Goal: Information Seeking & Learning: Learn about a topic

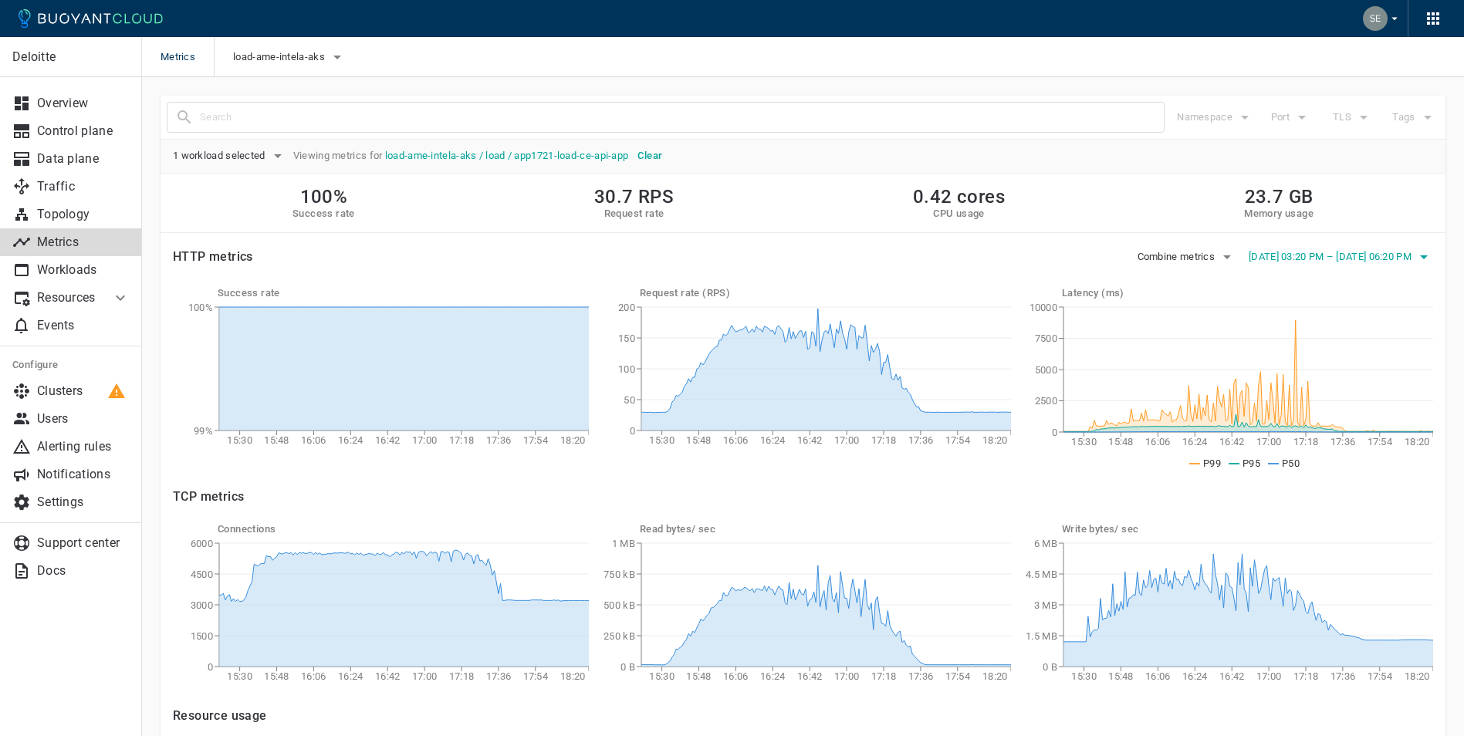
click at [1426, 258] on icon "button" at bounding box center [1424, 257] width 8 height 4
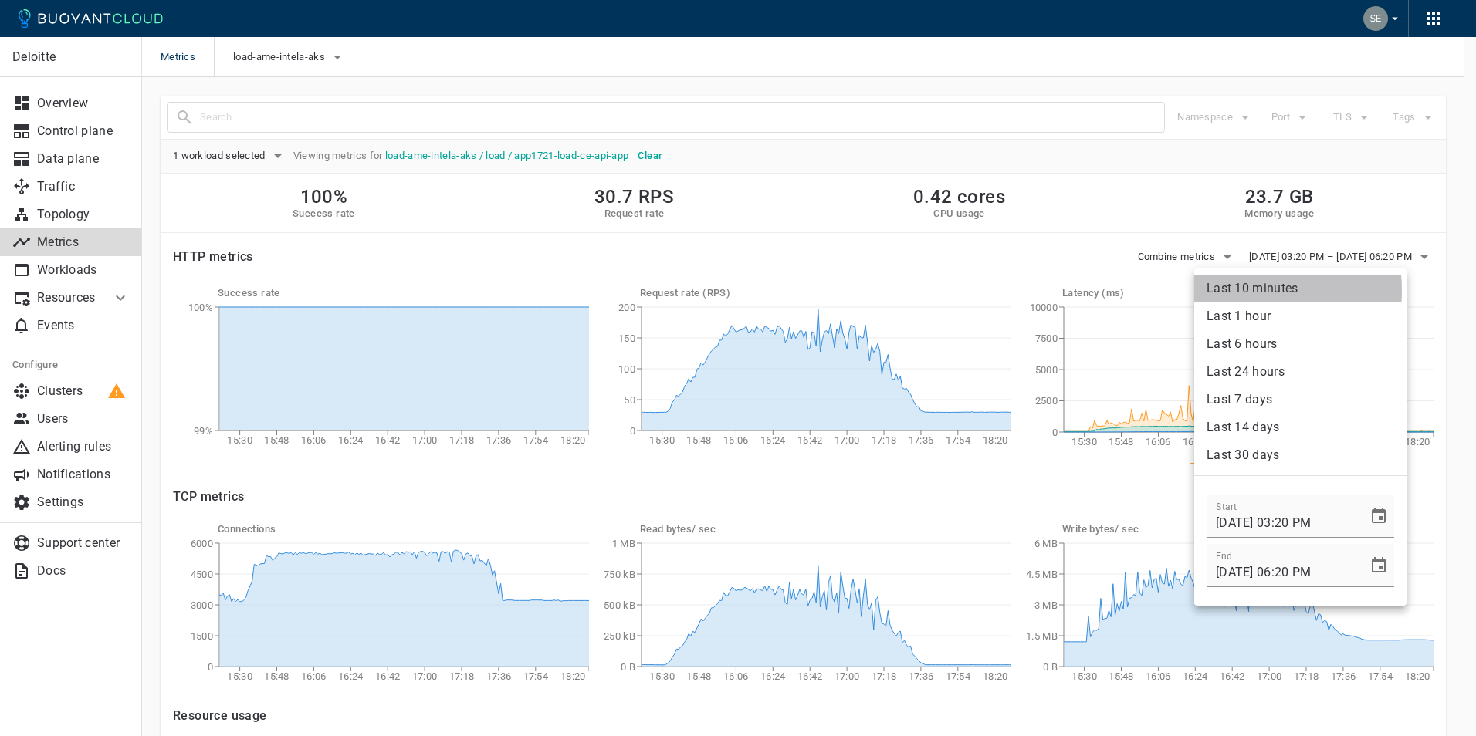
click at [1240, 290] on li "Last 10 minutes" at bounding box center [1300, 289] width 212 height 28
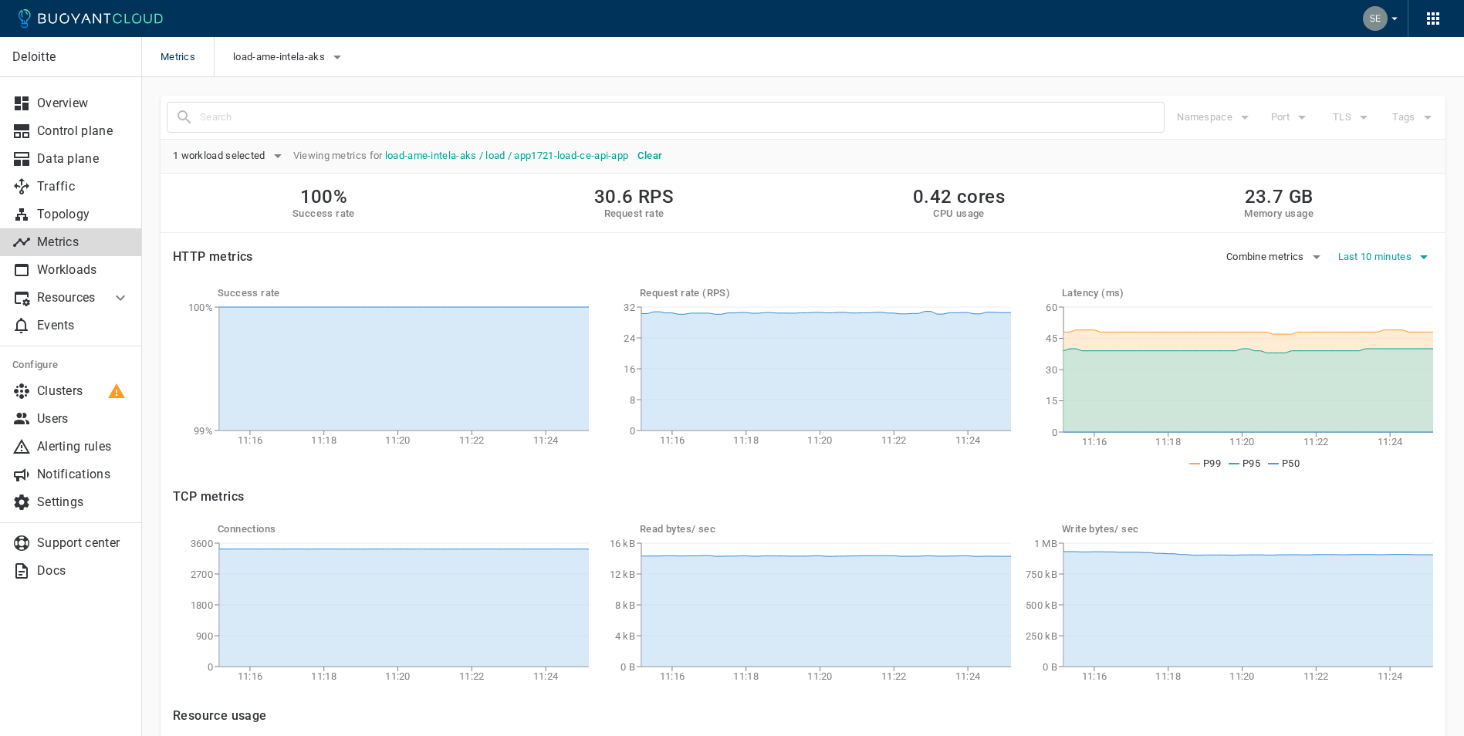
click at [1402, 256] on span "Last 10 minutes" at bounding box center [1376, 257] width 77 height 12
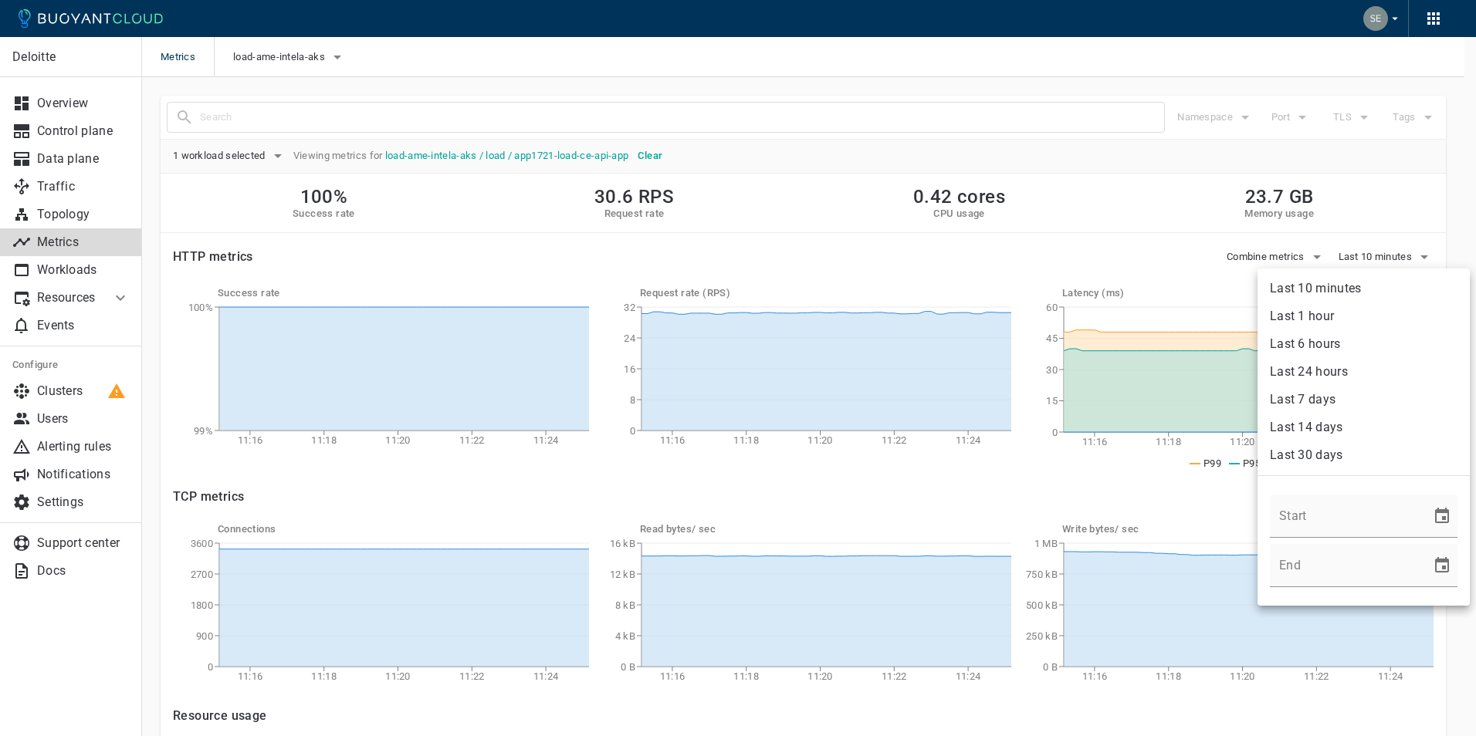
click at [1360, 184] on div at bounding box center [738, 368] width 1476 height 736
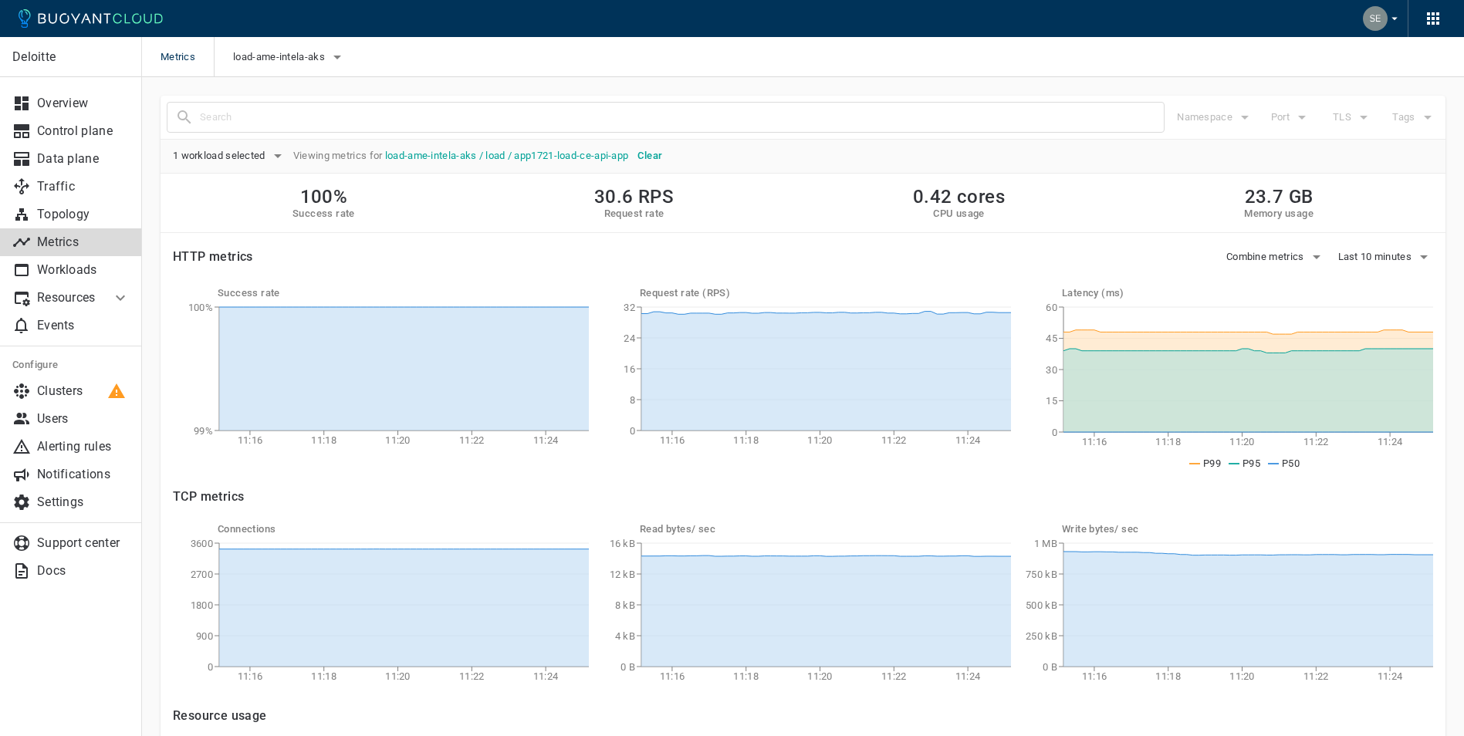
click at [1127, 188] on div "100% Success rate 30.6 RPS Request rate 0.42 cores CPU usage 23.7 GB Memory usa…" at bounding box center [803, 203] width 1285 height 59
click at [445, 150] on link "load-ame-intela-aks / load / app1721-load-ce-api-app" at bounding box center [507, 156] width 244 height 12
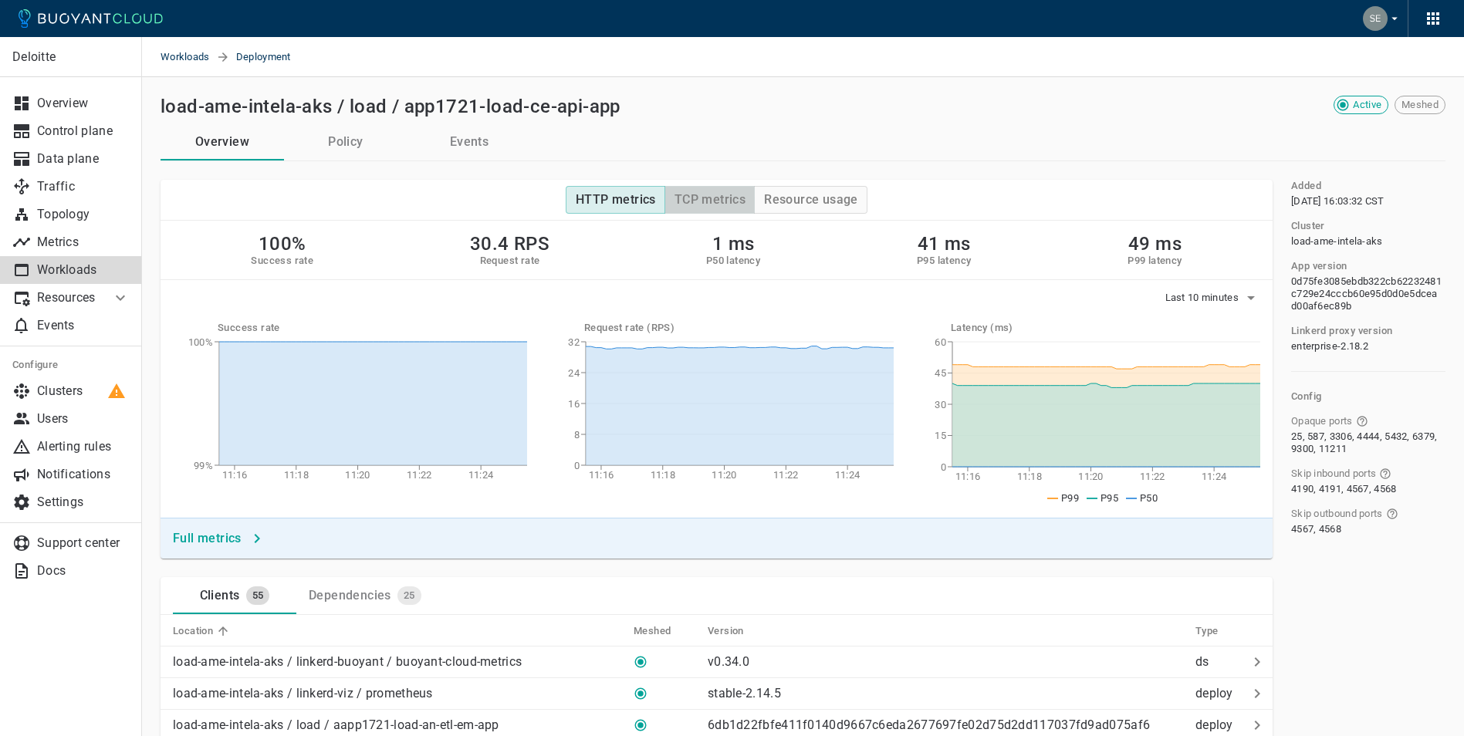
click at [705, 203] on h4 "TCP metrics" at bounding box center [710, 199] width 71 height 15
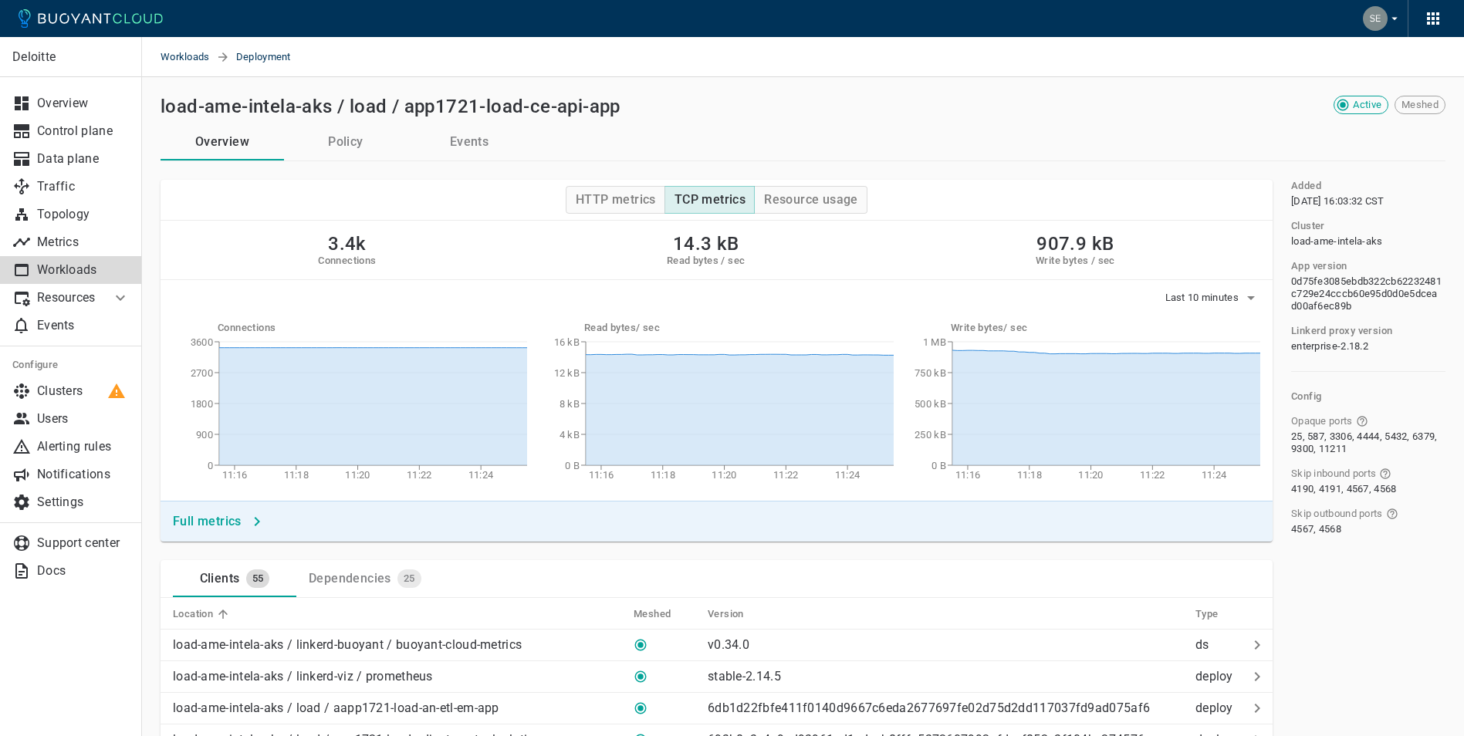
scroll to position [438, 0]
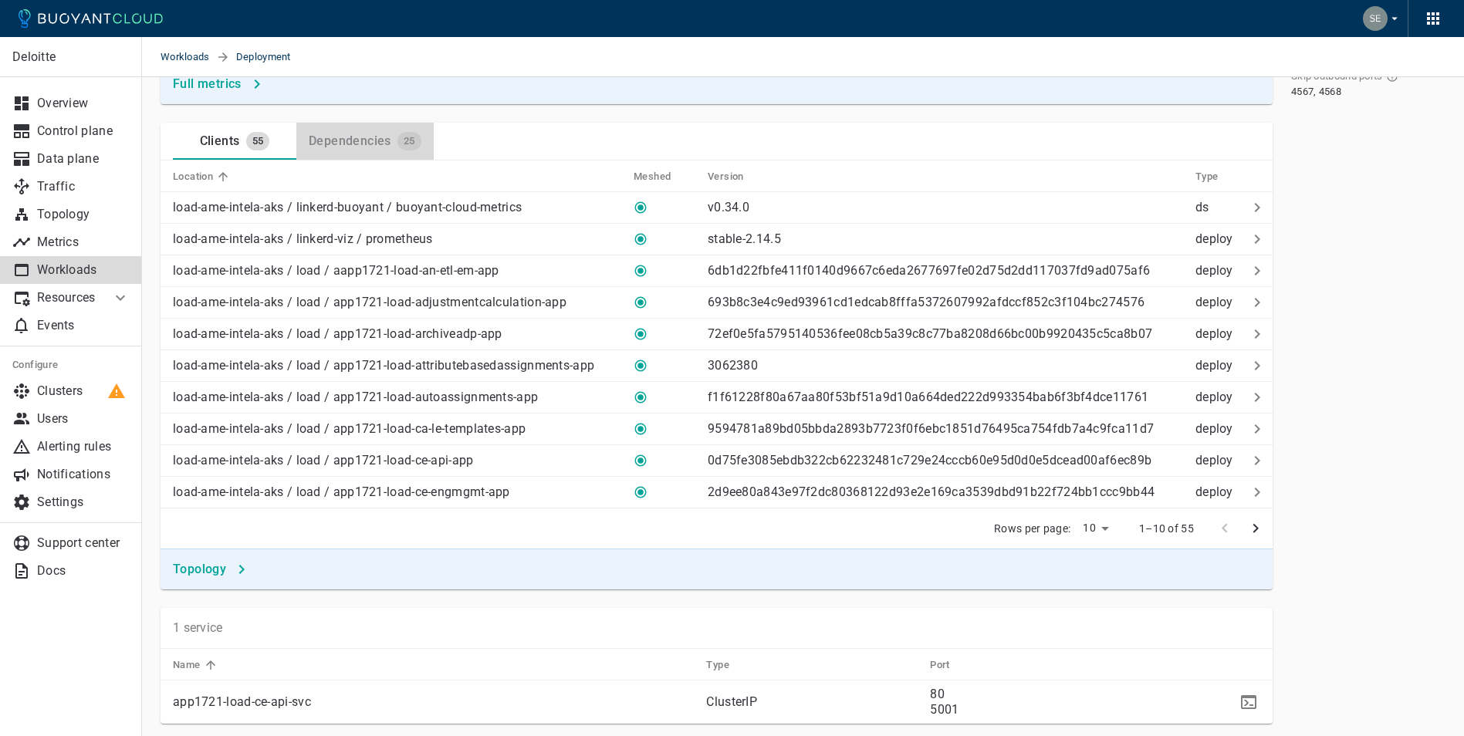
click at [367, 146] on div "Dependencies" at bounding box center [347, 138] width 89 height 22
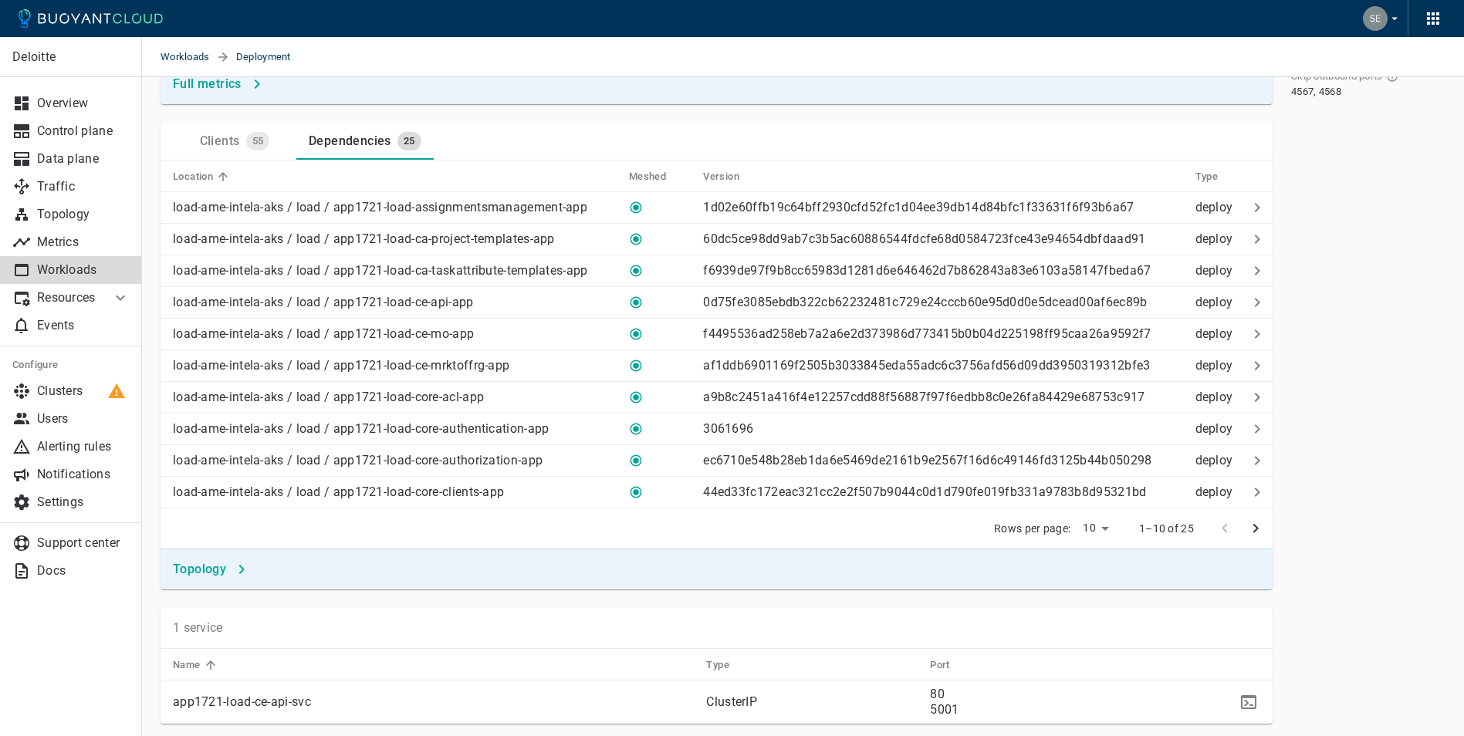
click at [218, 136] on div "Clients" at bounding box center [217, 138] width 46 height 22
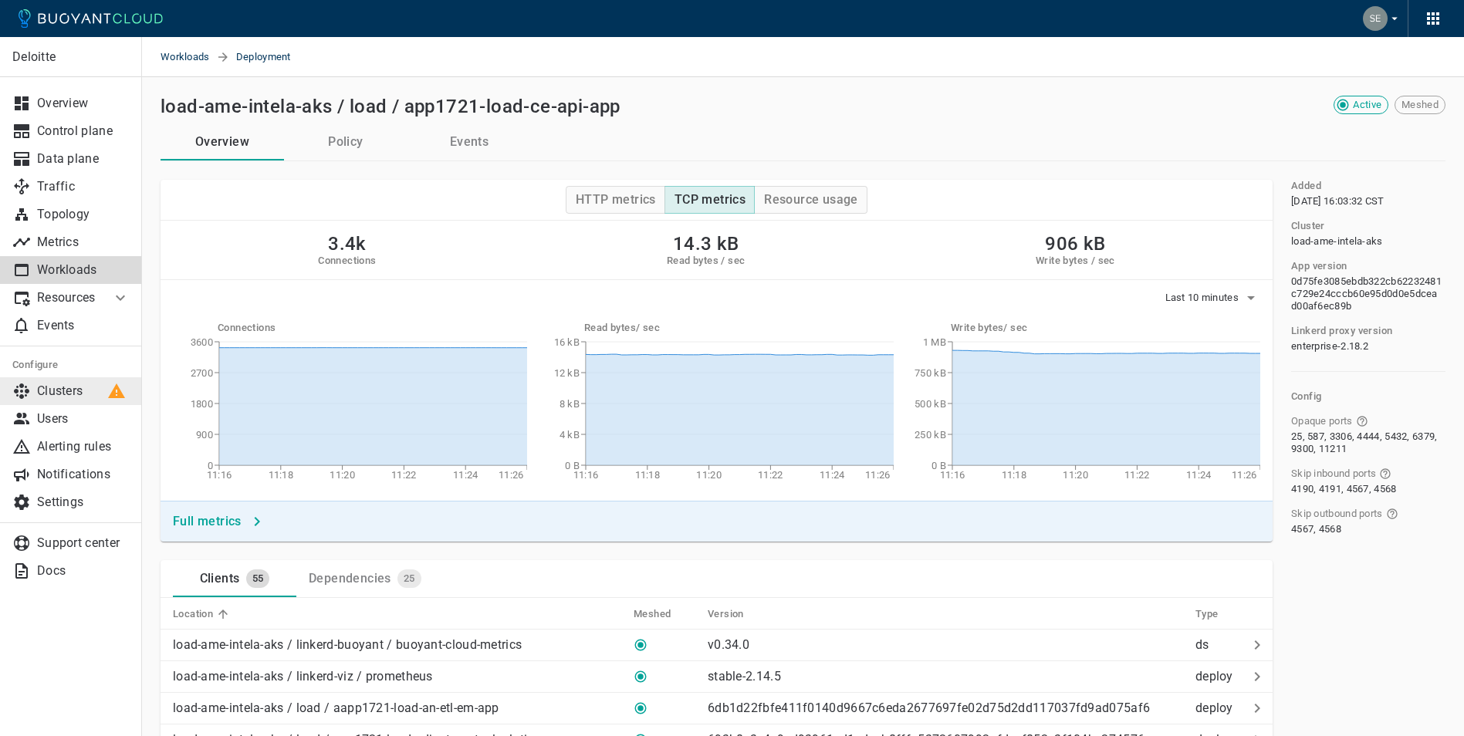
click at [68, 385] on p "Clusters" at bounding box center [83, 391] width 93 height 15
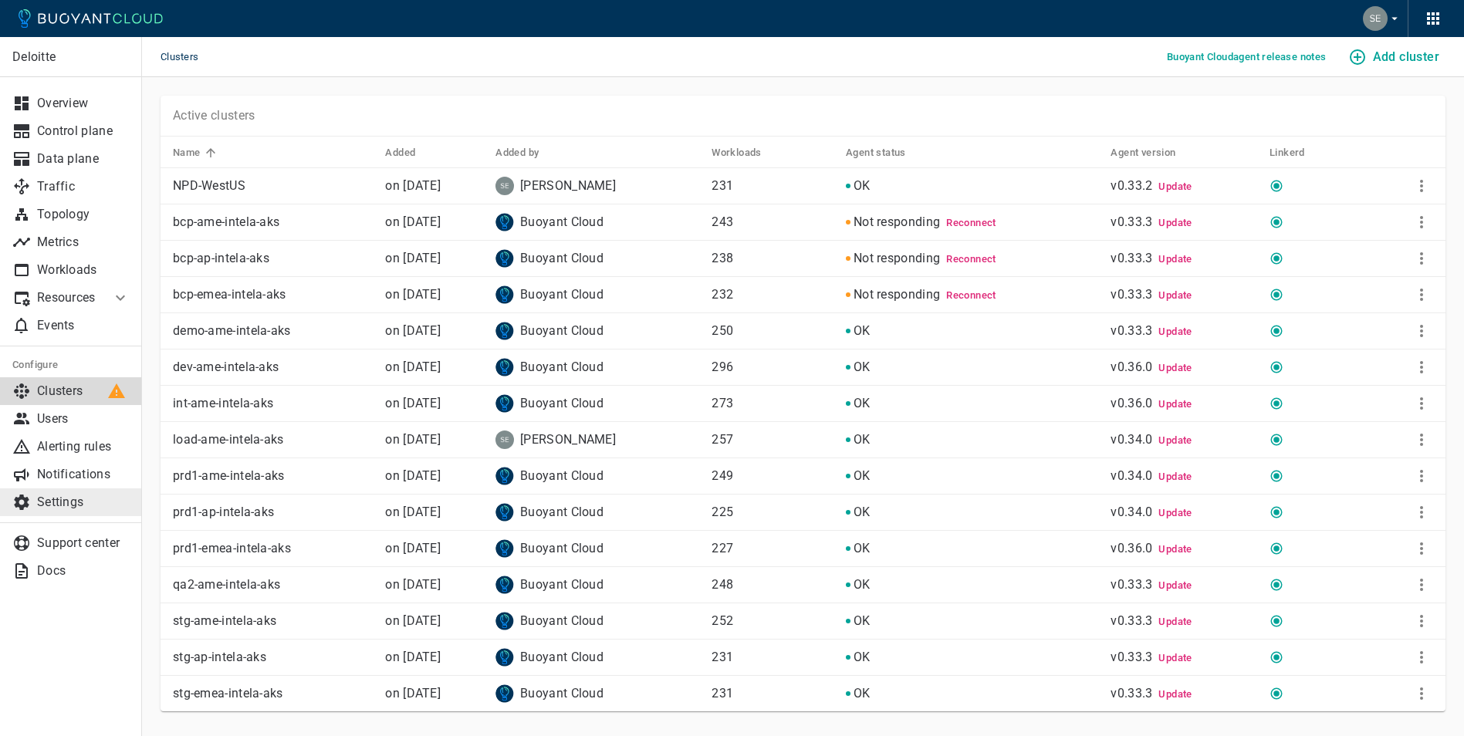
click at [48, 506] on p "Settings" at bounding box center [83, 502] width 93 height 15
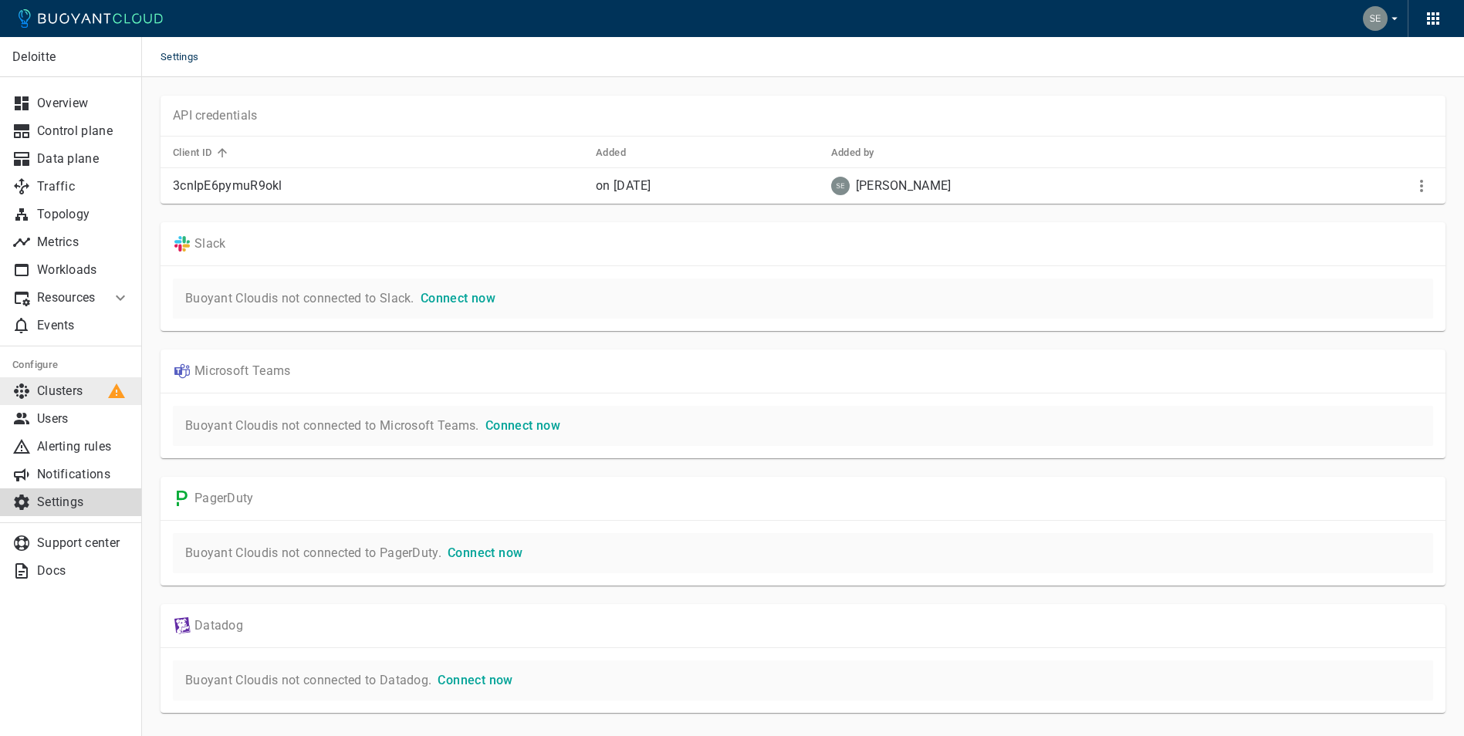
click at [58, 400] on link "Clusters" at bounding box center [71, 391] width 142 height 28
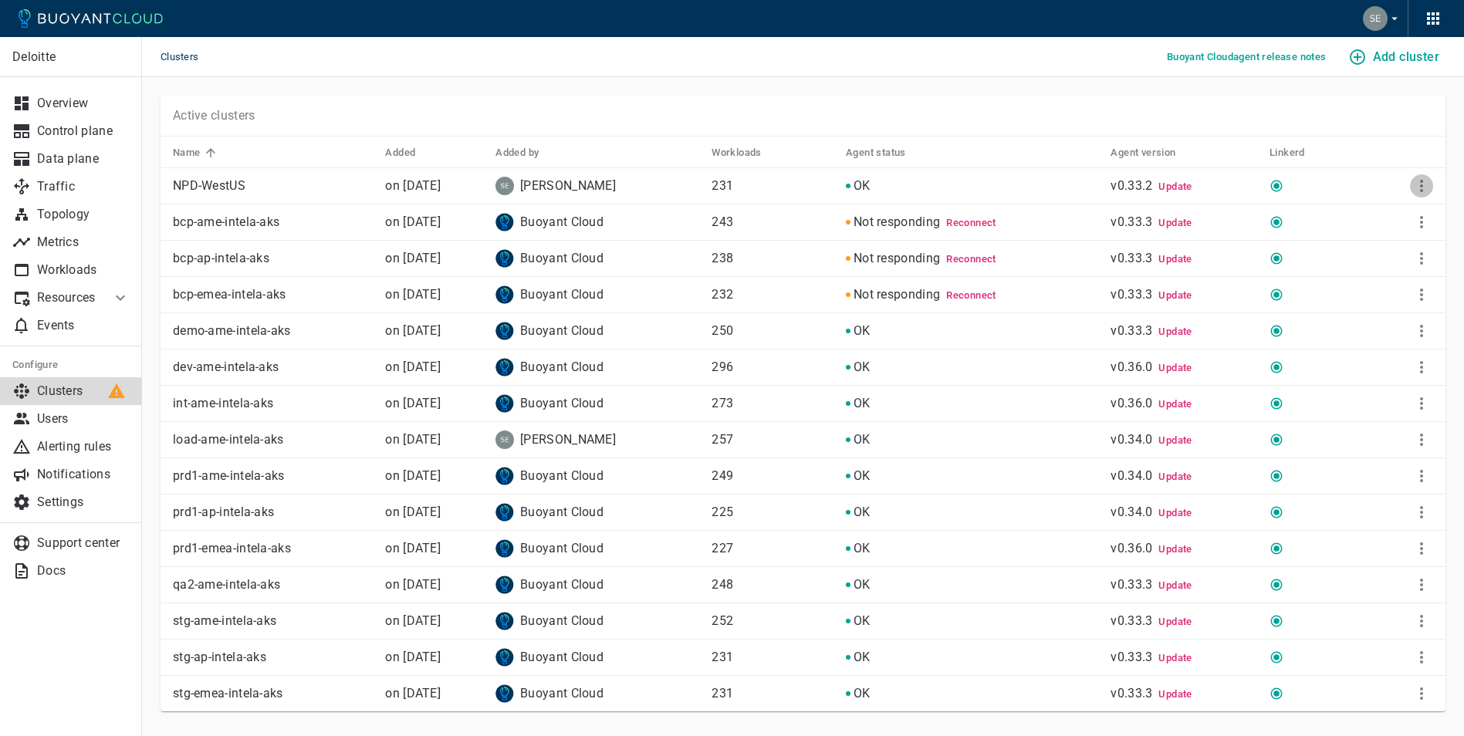
click at [1422, 192] on icon "More" at bounding box center [1421, 186] width 3 height 12
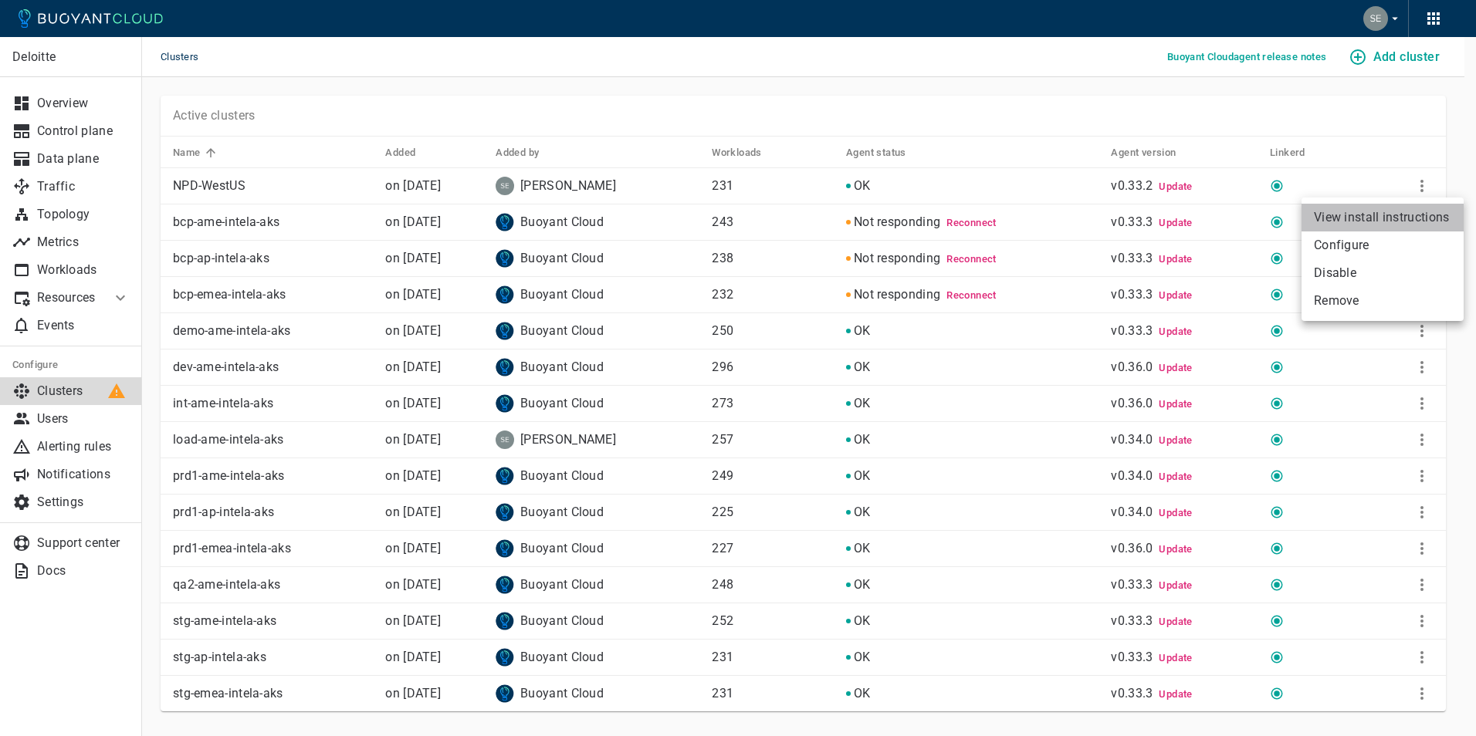
click at [1378, 218] on li "View install instructions" at bounding box center [1382, 218] width 162 height 28
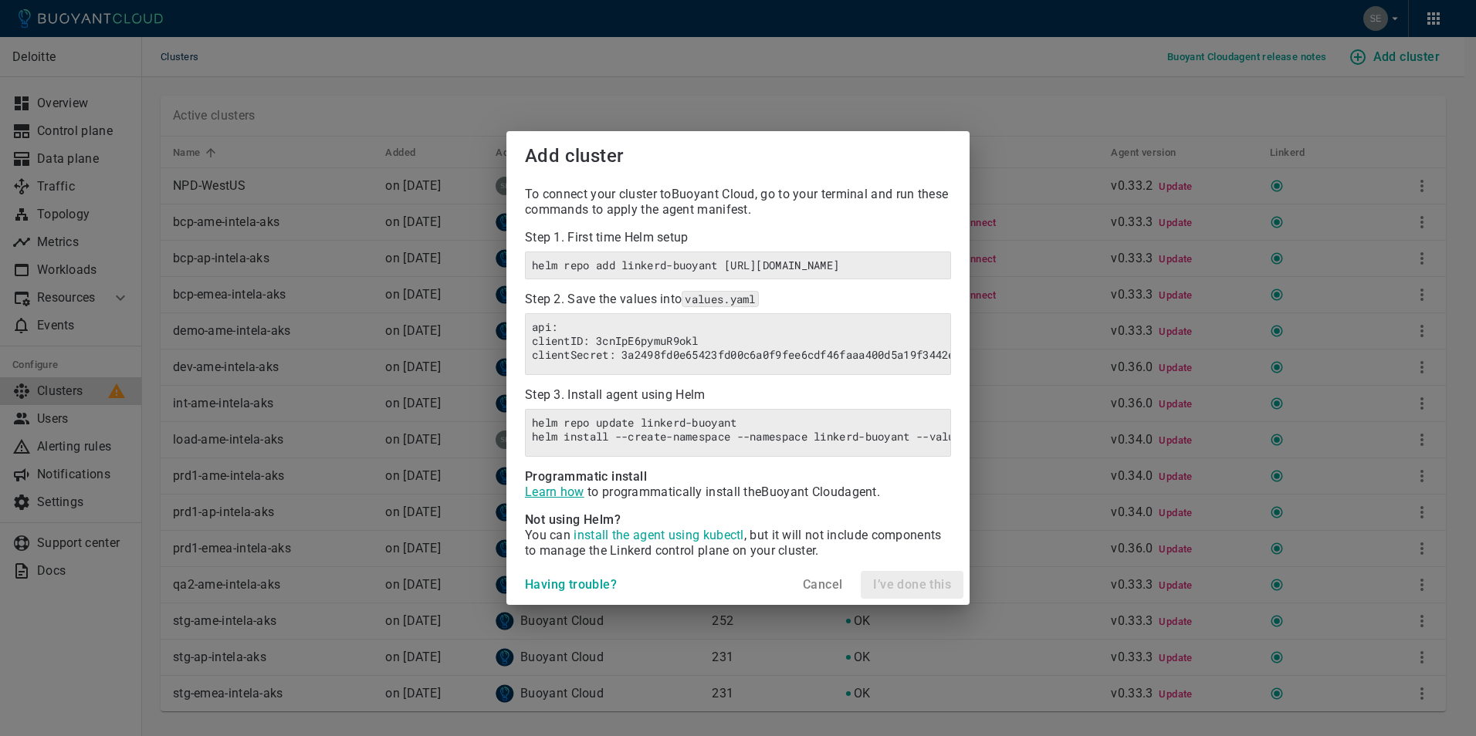
click at [543, 499] on link "Learn how" at bounding box center [554, 492] width 59 height 15
click at [827, 593] on h4 "Cancel" at bounding box center [822, 584] width 39 height 15
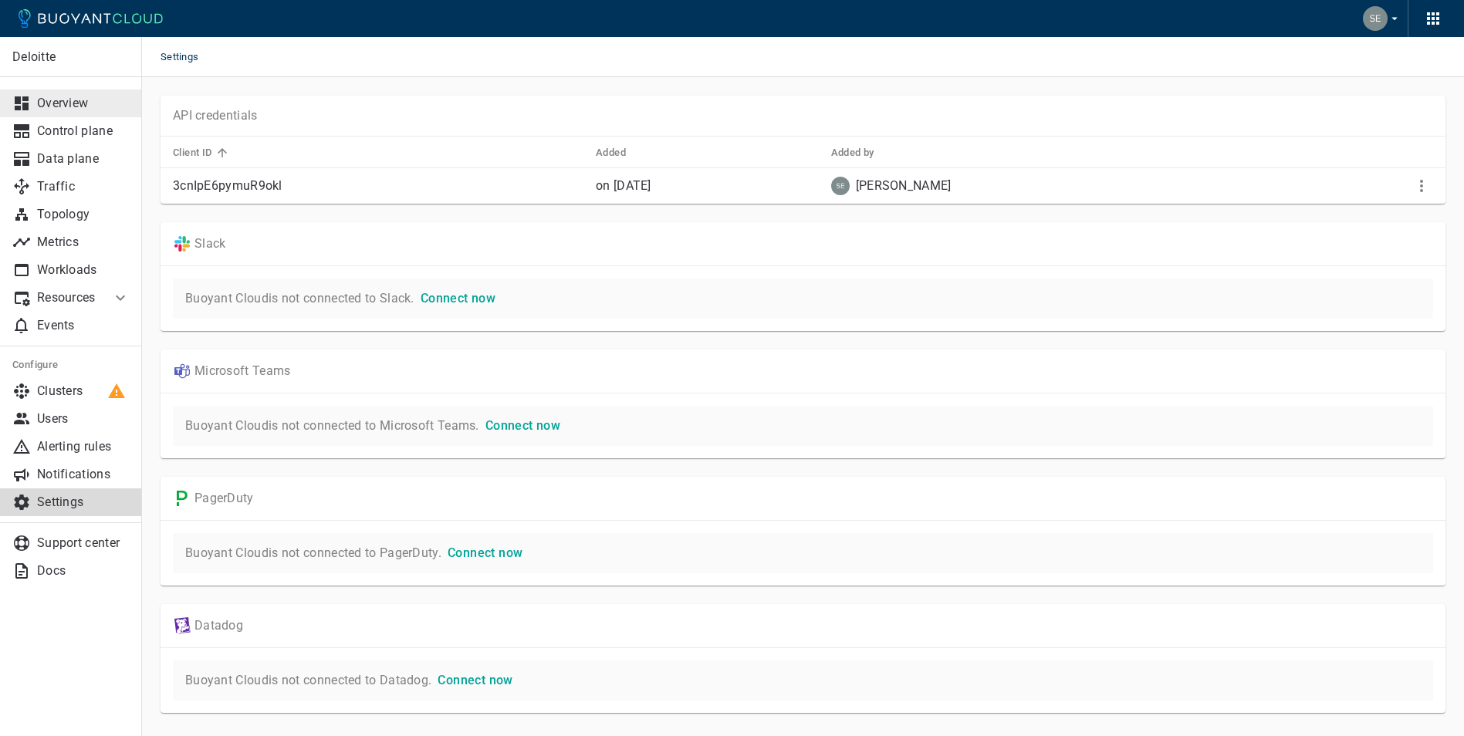
click at [67, 92] on link "Overview" at bounding box center [71, 104] width 142 height 28
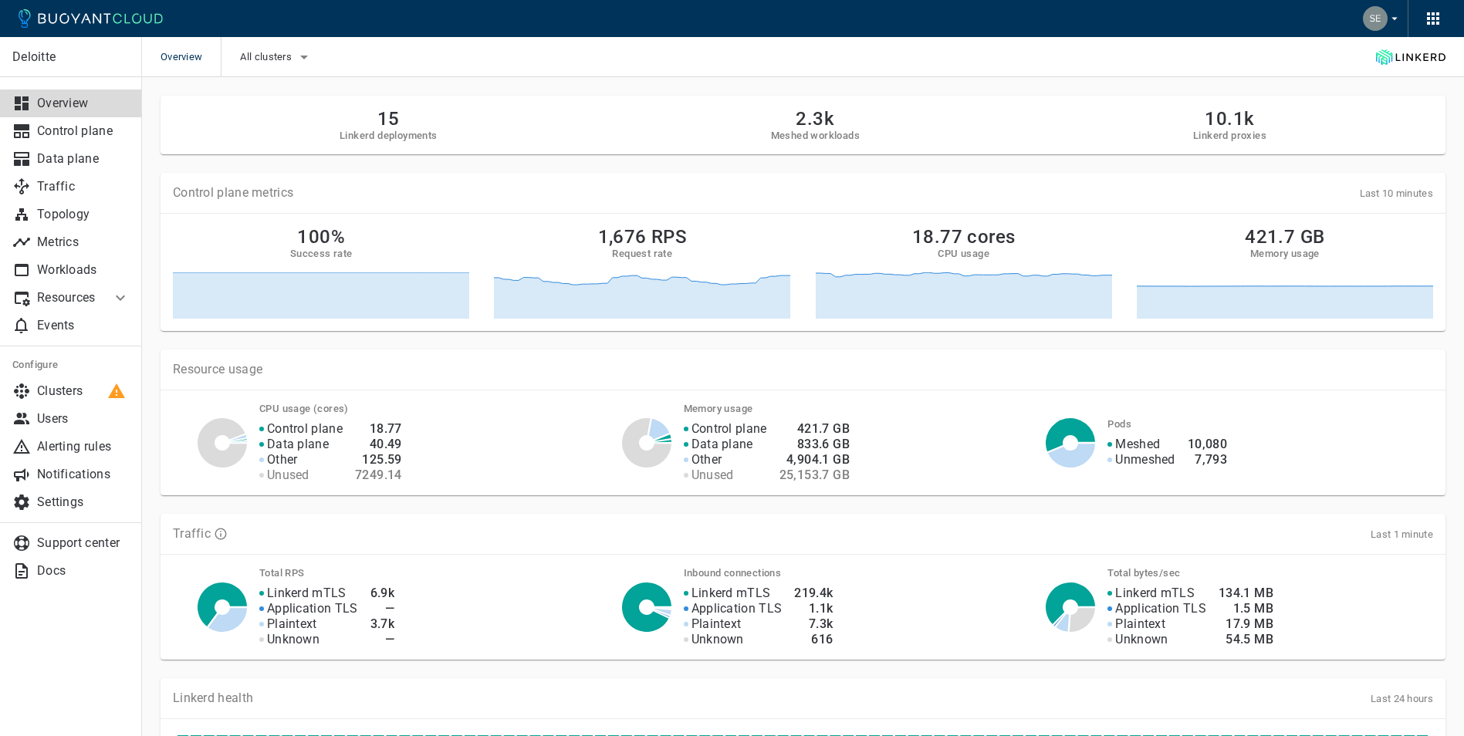
click at [1392, 17] on icon "button" at bounding box center [1395, 19] width 14 height 14
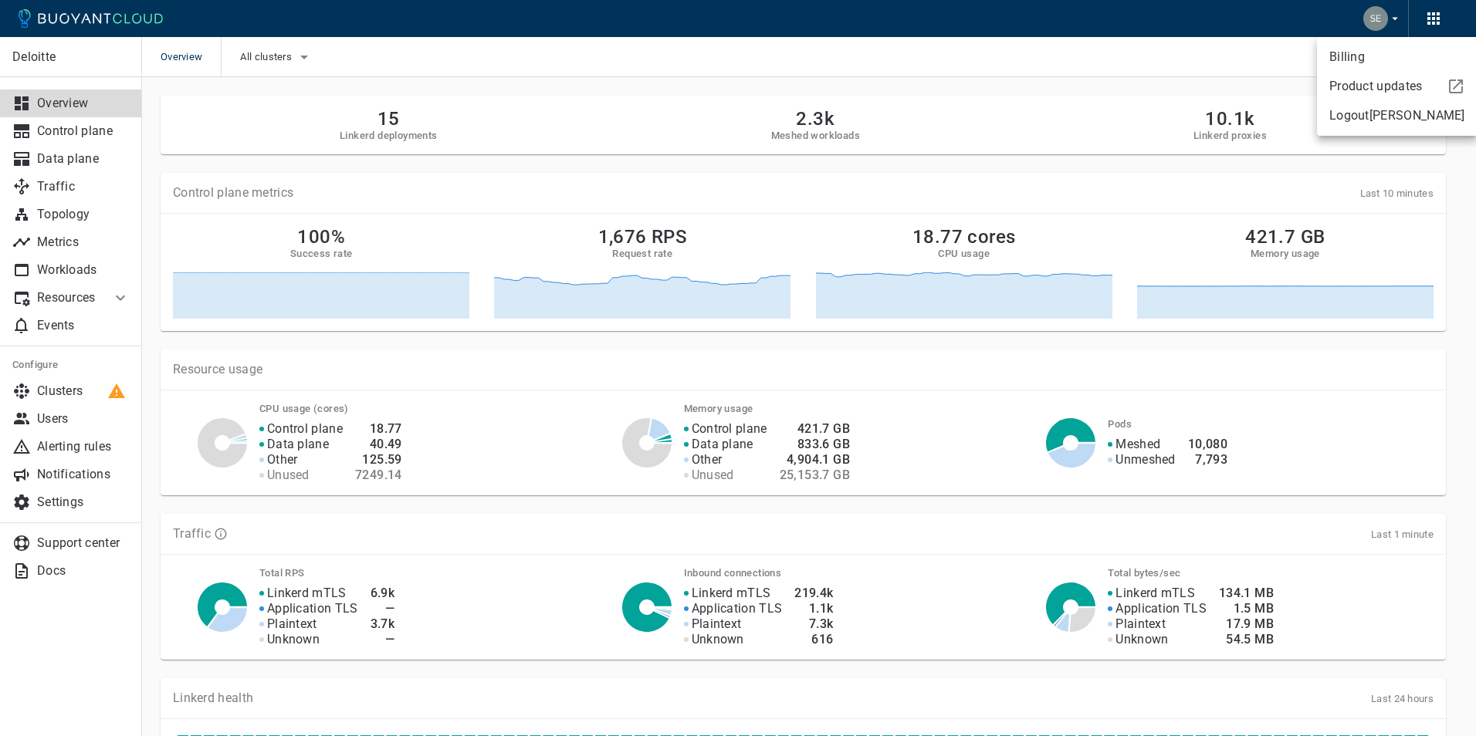
click at [1240, 81] on div at bounding box center [738, 368] width 1476 height 736
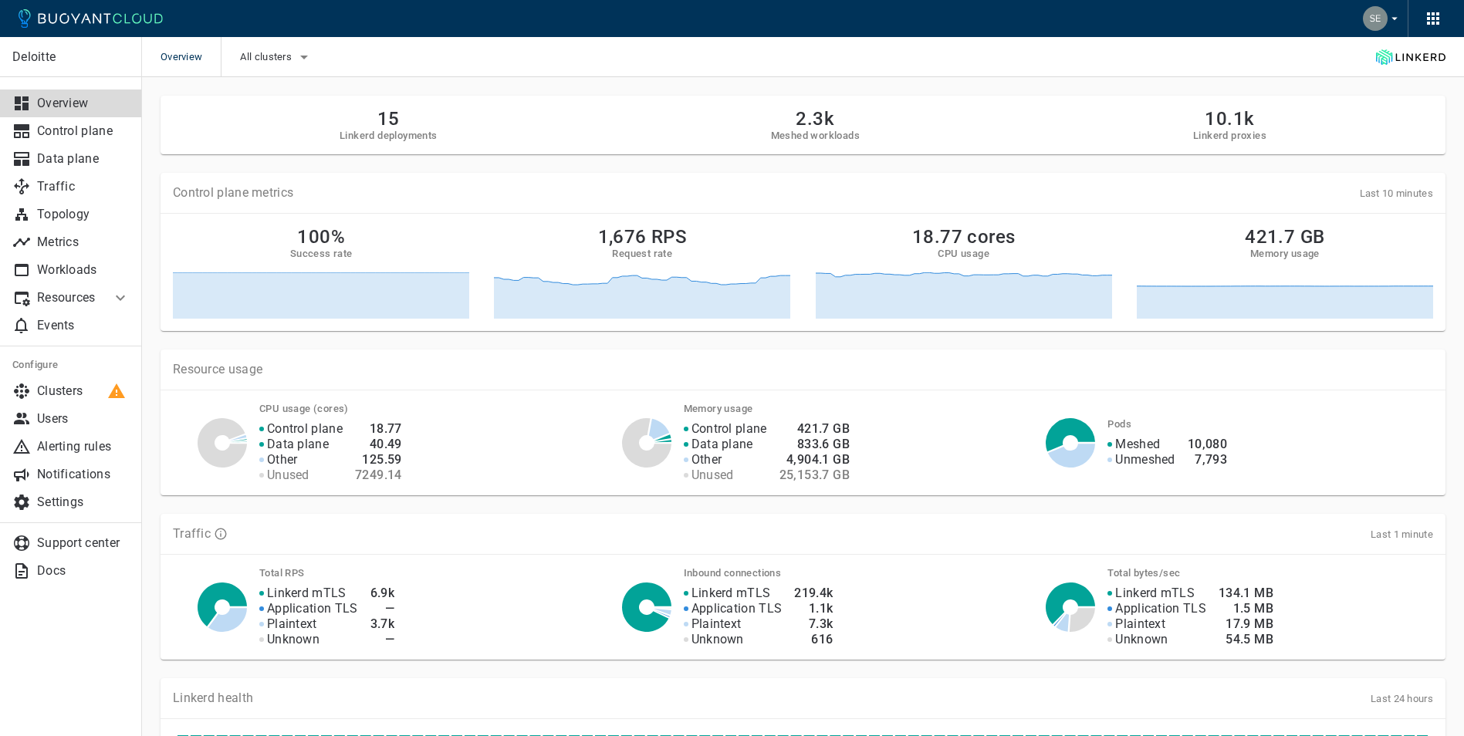
click at [1050, 58] on div "Overview All clusters" at bounding box center [803, 57] width 1322 height 40
click at [302, 56] on icon "button" at bounding box center [304, 57] width 19 height 19
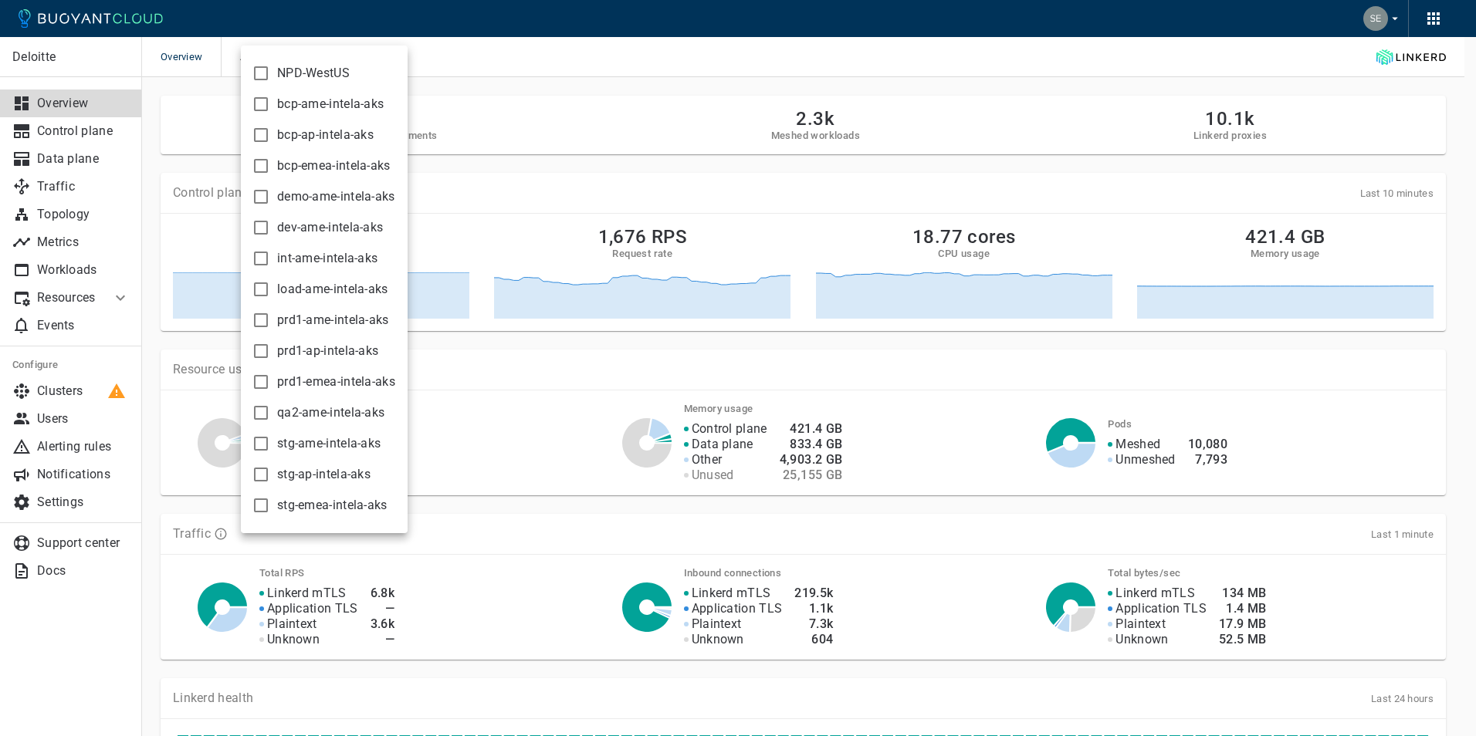
click at [595, 55] on div at bounding box center [738, 368] width 1476 height 736
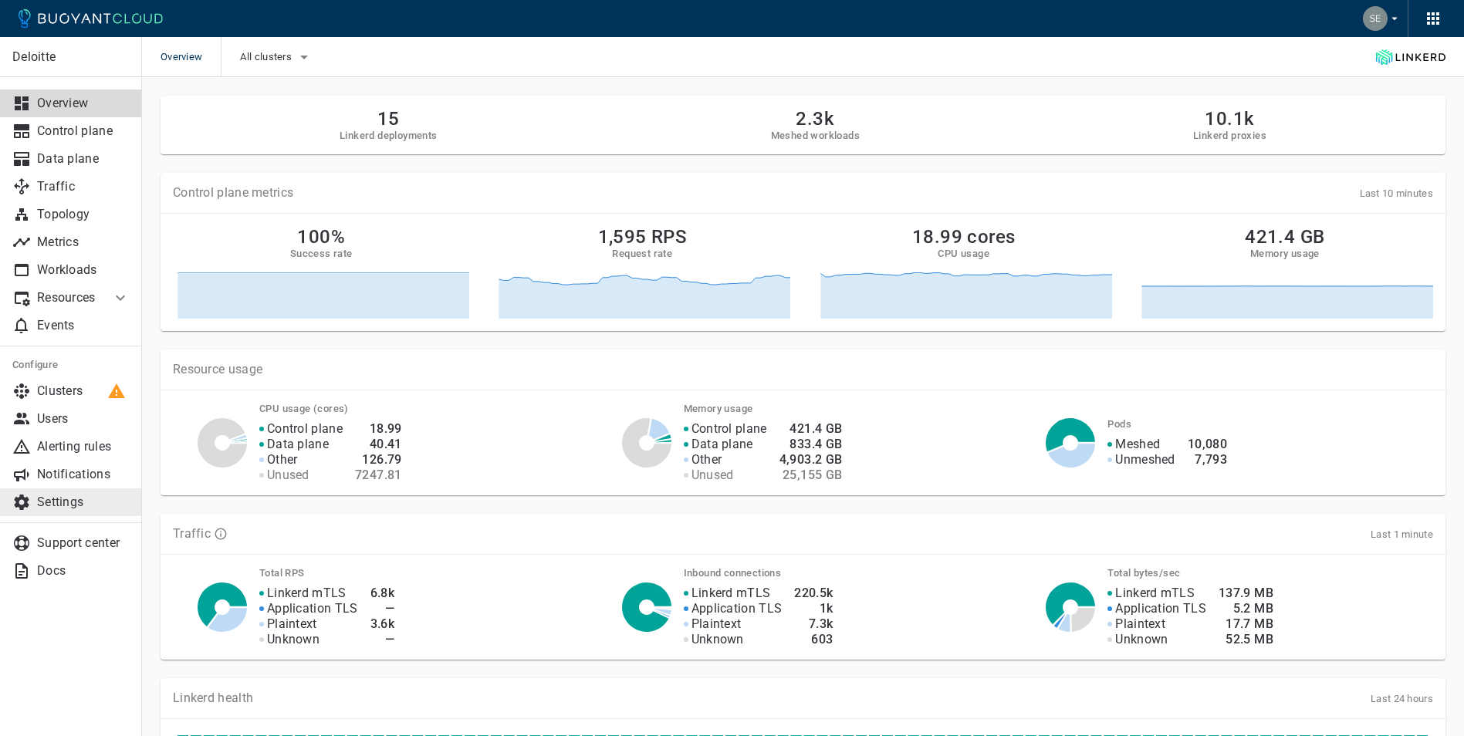
click at [71, 506] on p "Settings" at bounding box center [83, 502] width 93 height 15
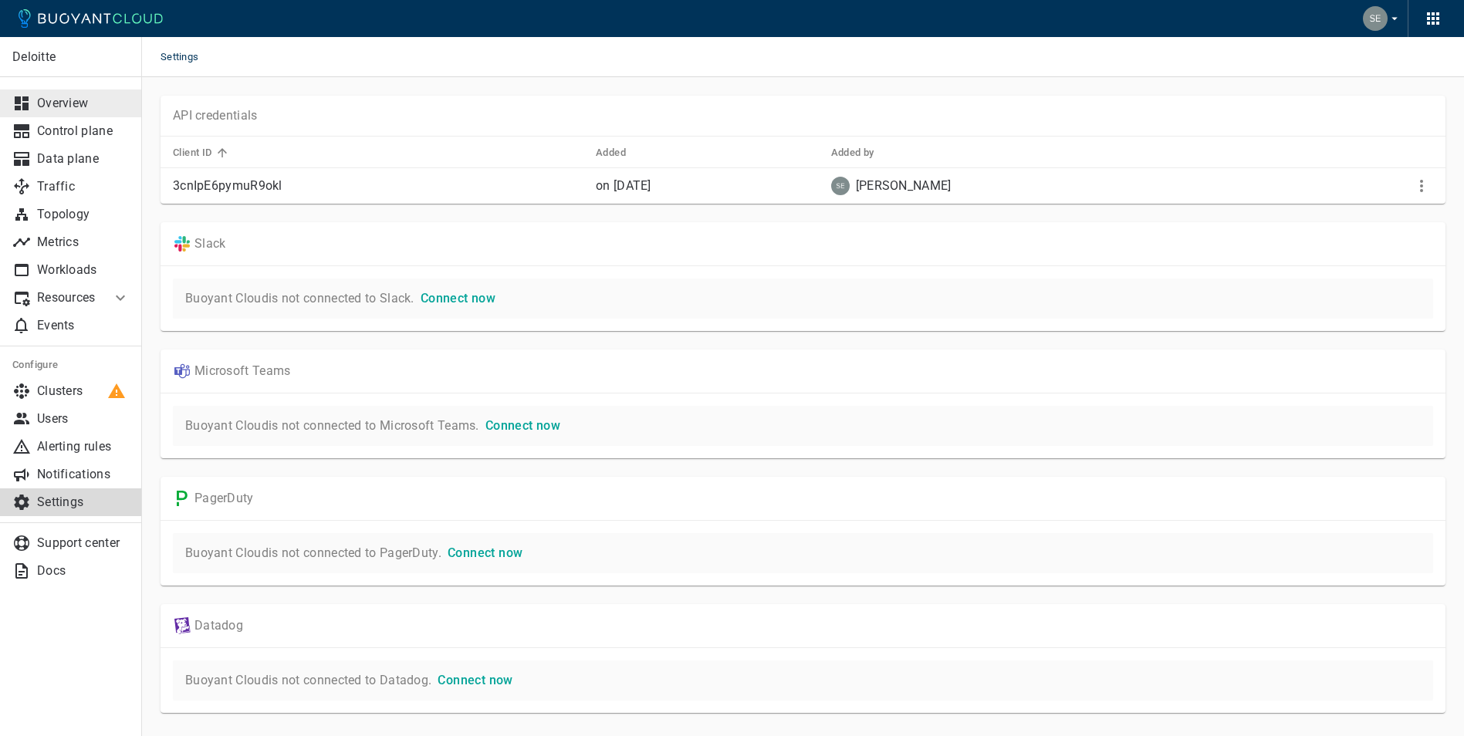
click at [69, 94] on link "Overview" at bounding box center [71, 104] width 142 height 28
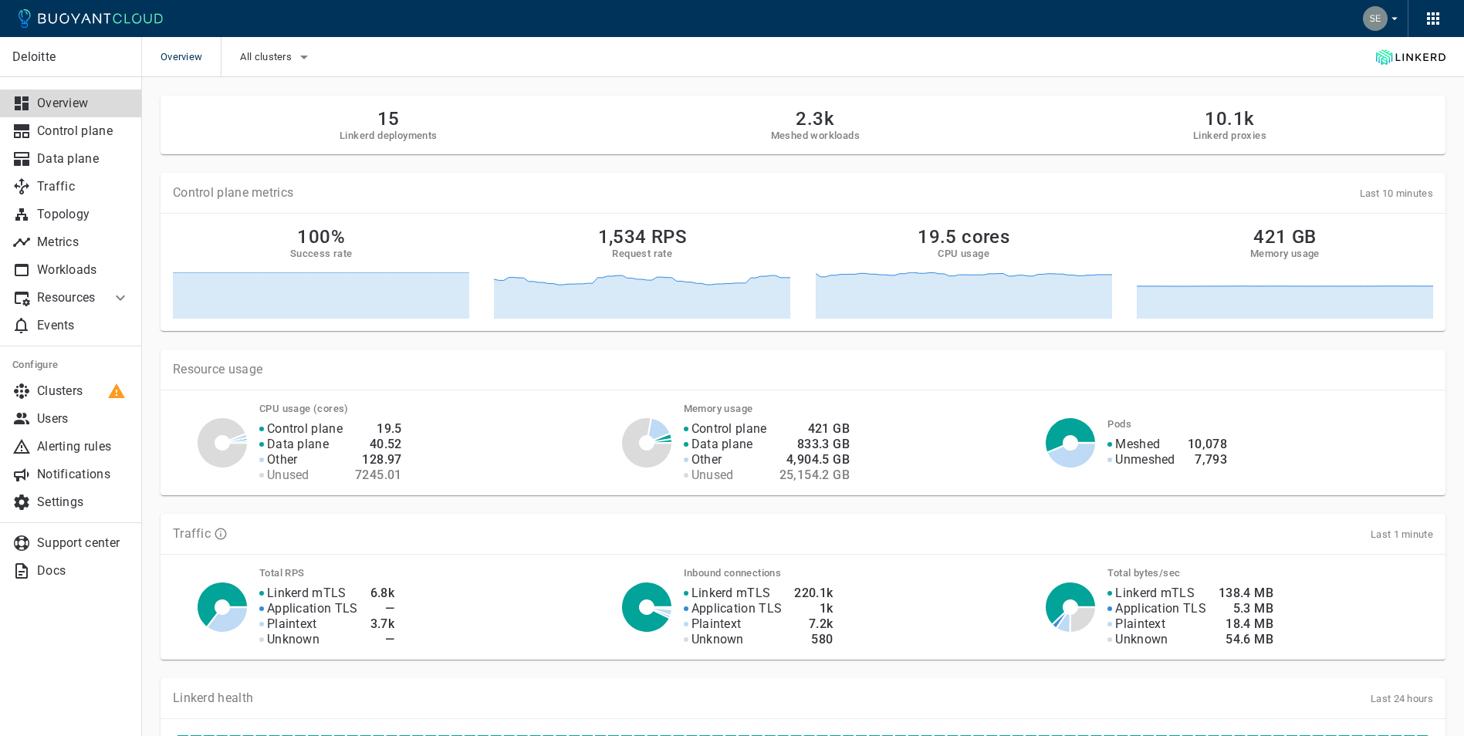
click at [666, 498] on div "Traffic Last 1 minute Total RPS Linkerd mTLS Application TLS Plaintext Unknown …" at bounding box center [794, 578] width 1304 height 164
